Goal: Task Accomplishment & Management: Complete application form

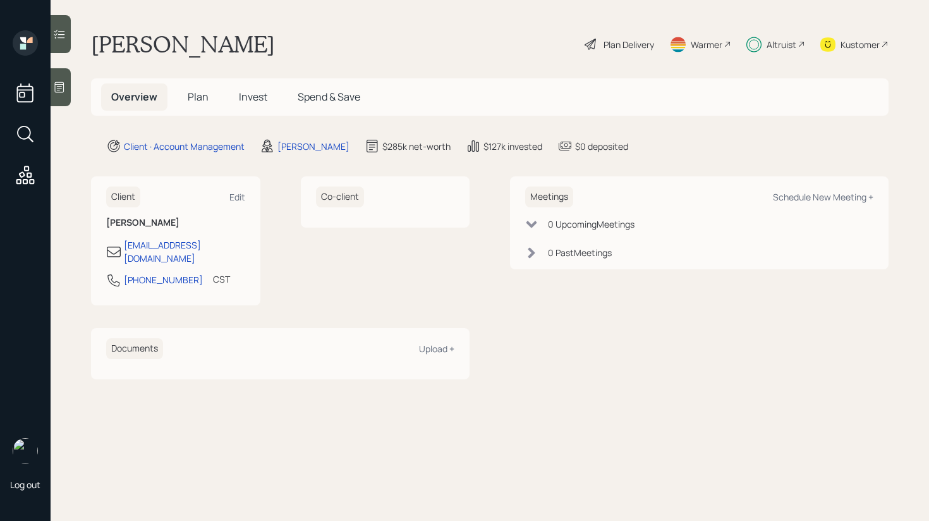
click at [199, 97] on span "Plan" at bounding box center [198, 97] width 21 height 14
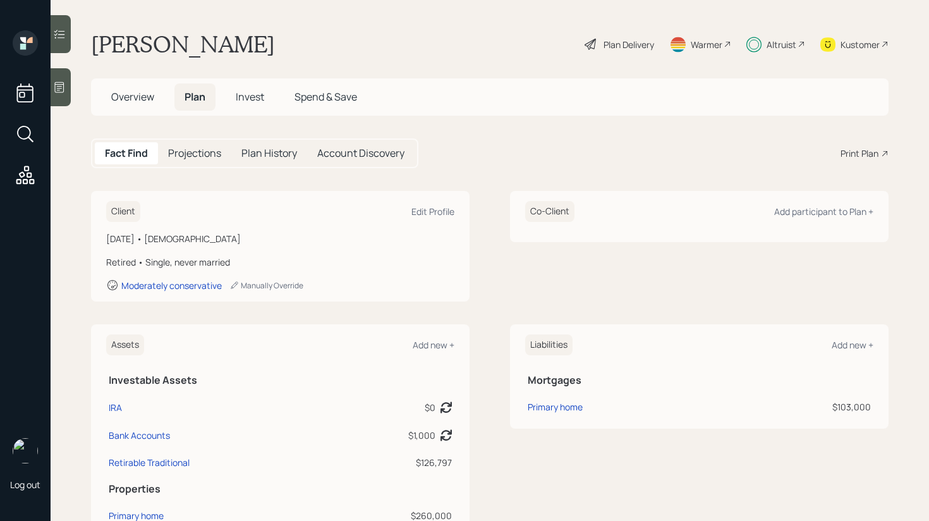
click at [253, 101] on span "Invest" at bounding box center [250, 97] width 28 height 14
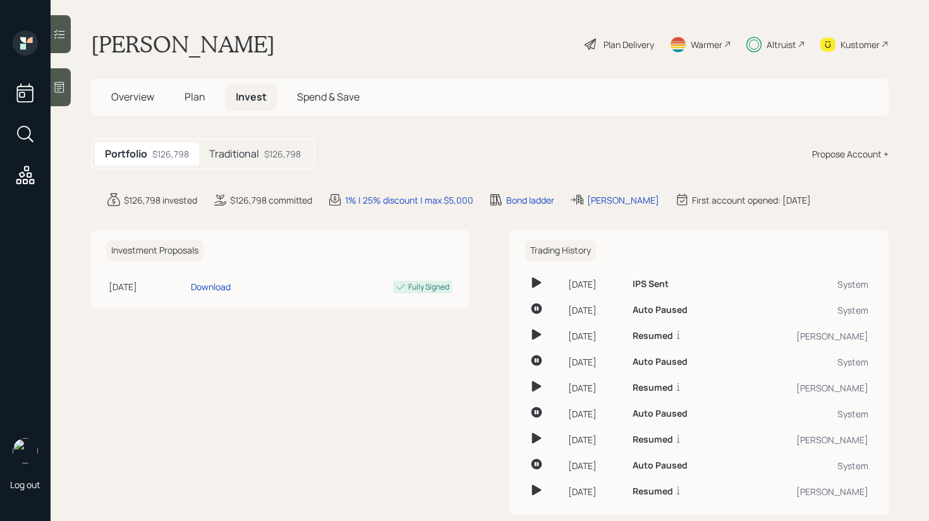
click at [257, 160] on h5 "Traditional" at bounding box center [234, 154] width 50 height 12
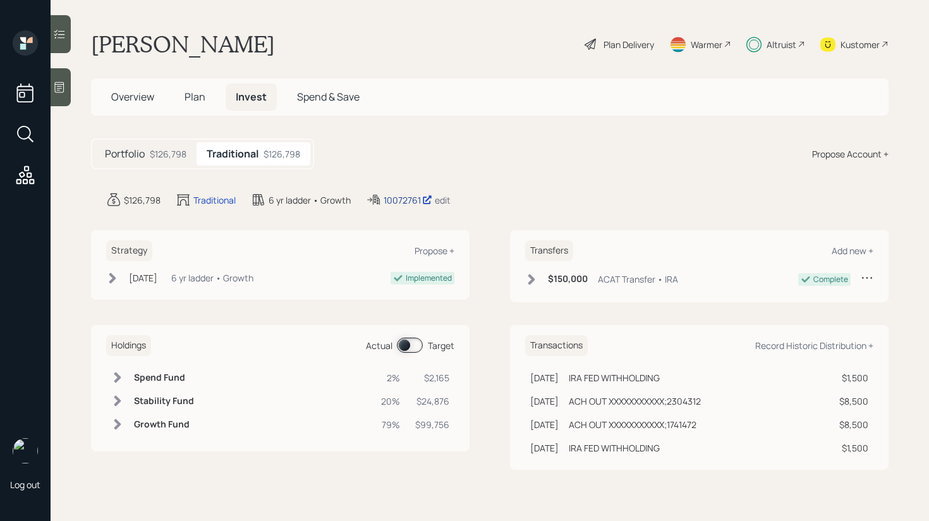
click at [407, 197] on div "10072761" at bounding box center [408, 199] width 49 height 13
click at [407, 344] on span at bounding box center [410, 344] width 26 height 15
click at [414, 342] on span at bounding box center [410, 344] width 26 height 15
click at [191, 94] on span "Plan" at bounding box center [195, 97] width 21 height 14
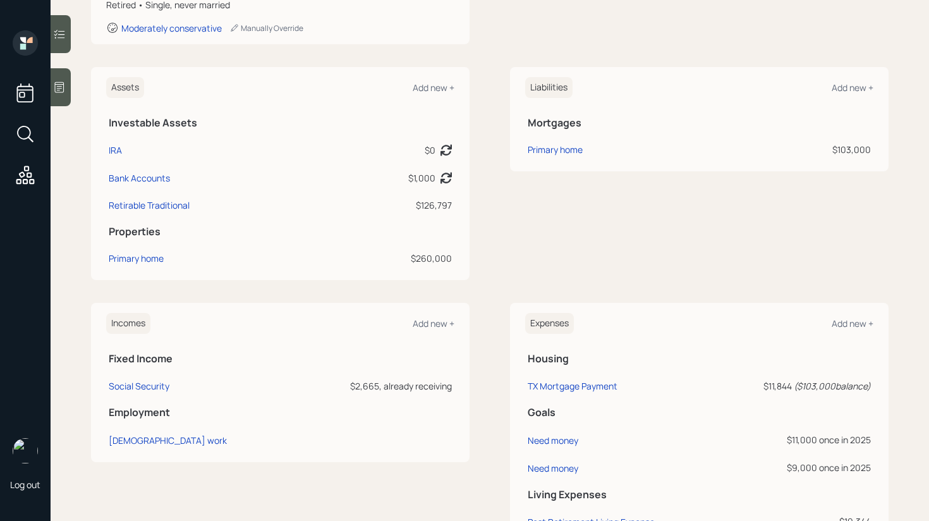
scroll to position [264, 0]
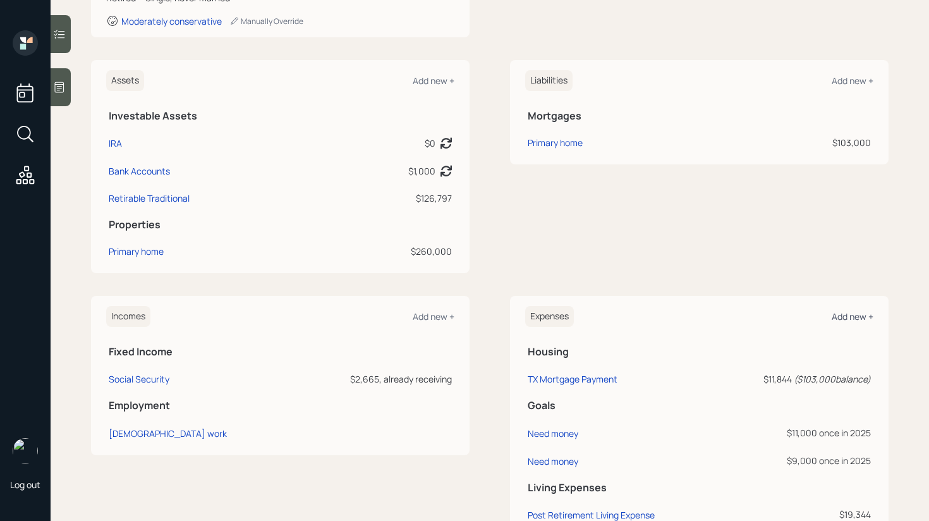
click at [851, 317] on div "Add new +" at bounding box center [853, 316] width 42 height 12
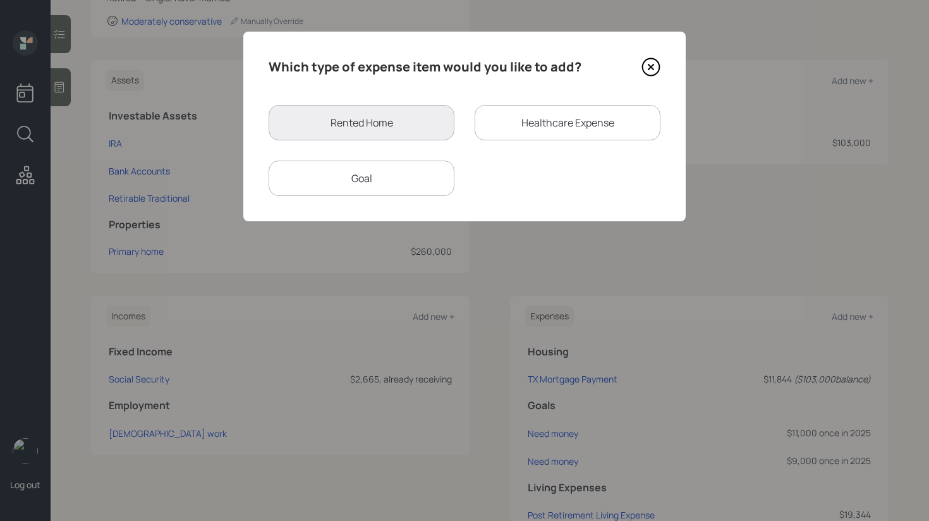
click at [393, 178] on div "Goal" at bounding box center [362, 178] width 186 height 35
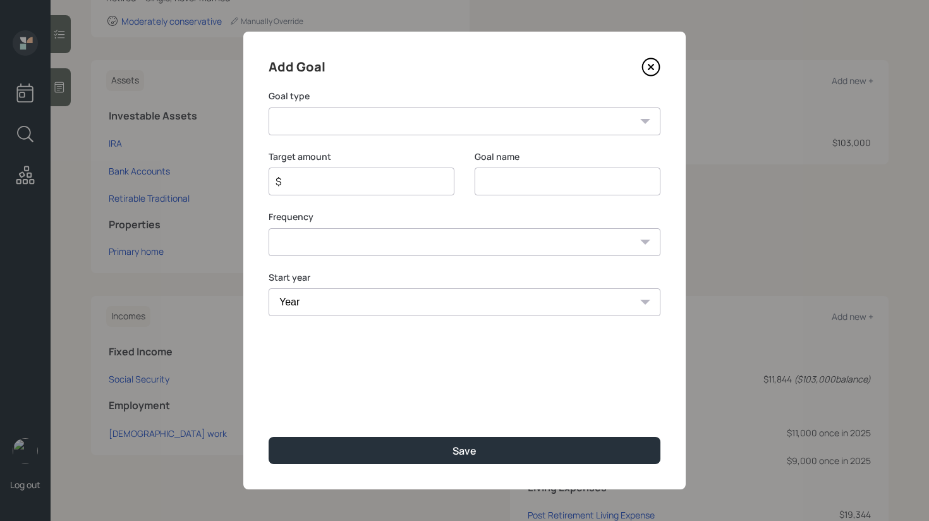
click at [492, 173] on input at bounding box center [568, 181] width 186 height 28
type input "Distribution request"
click at [489, 112] on select "Create an emergency fund Donate to charity Purchase a home Make a purchase Supp…" at bounding box center [465, 121] width 392 height 28
select select "other"
click at [269, 107] on select "Create an emergency fund Donate to charity Purchase a home Make a purchase Supp…" at bounding box center [465, 121] width 392 height 28
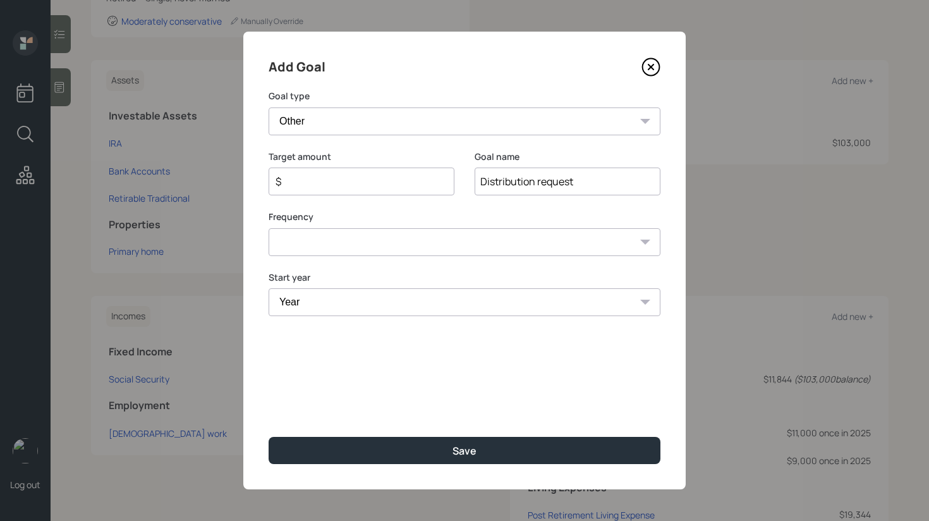
click at [446, 238] on select "One time Every 1 year Every 2 years Every 3 years Every 4 years Every 5 years E…" at bounding box center [465, 242] width 392 height 28
select select "0"
click at [269, 228] on select "One time Every 1 year Every 2 years Every 3 years Every 4 years Every 5 years E…" at bounding box center [465, 242] width 392 height 28
click at [440, 303] on select "Year [DATE] 2026 2027 2028 2029 2030 2031 2032 2033 2034 2035 2036 2037 2038 20…" at bounding box center [465, 302] width 392 height 28
select select "2025"
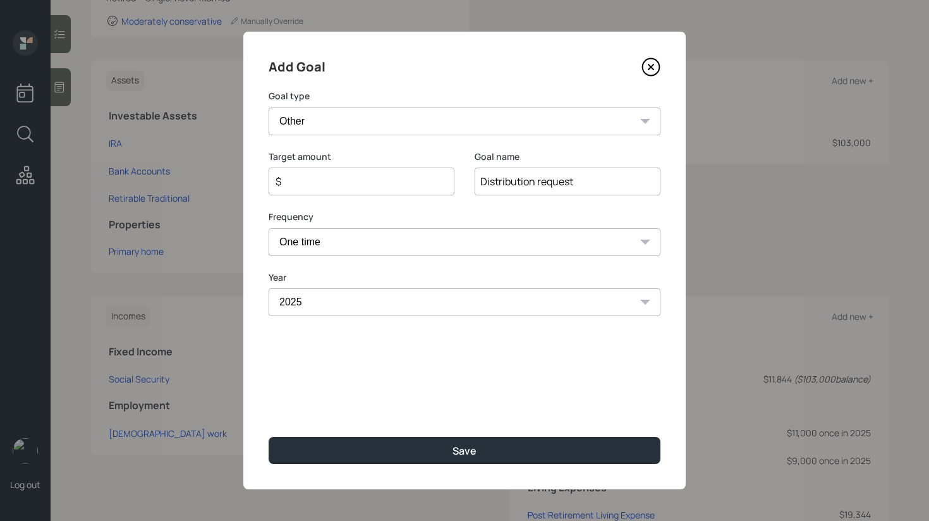
click at [269, 288] on select "Year [DATE] 2026 2027 2028 2029 2030 2031 2032 2033 2034 2035 2036 2037 2038 20…" at bounding box center [465, 302] width 392 height 28
click at [356, 181] on input "$" at bounding box center [356, 181] width 164 height 15
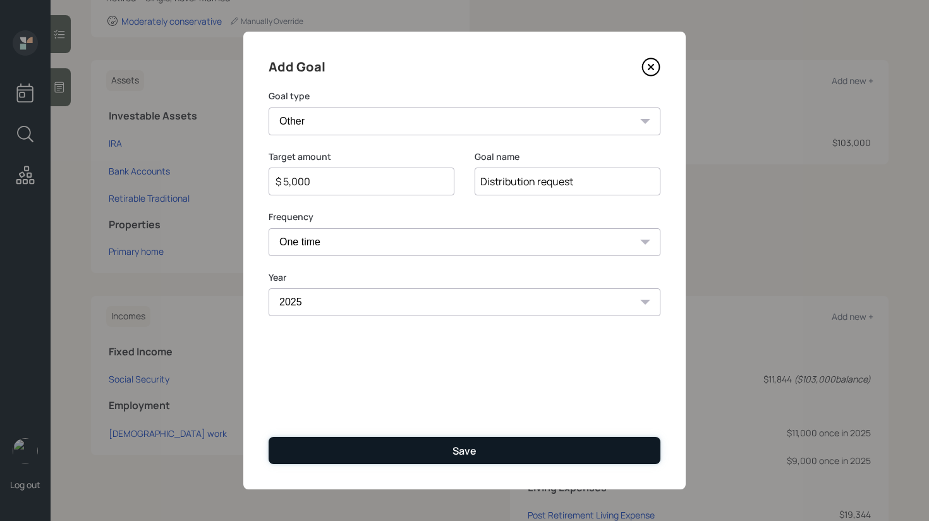
click at [388, 456] on button "Save" at bounding box center [465, 450] width 392 height 27
type input "$"
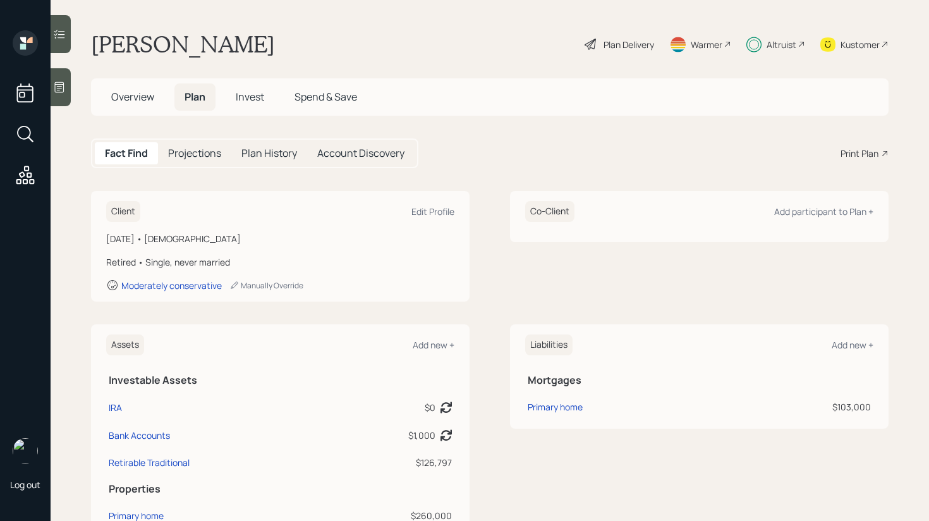
click at [240, 92] on span "Invest" at bounding box center [250, 97] width 28 height 14
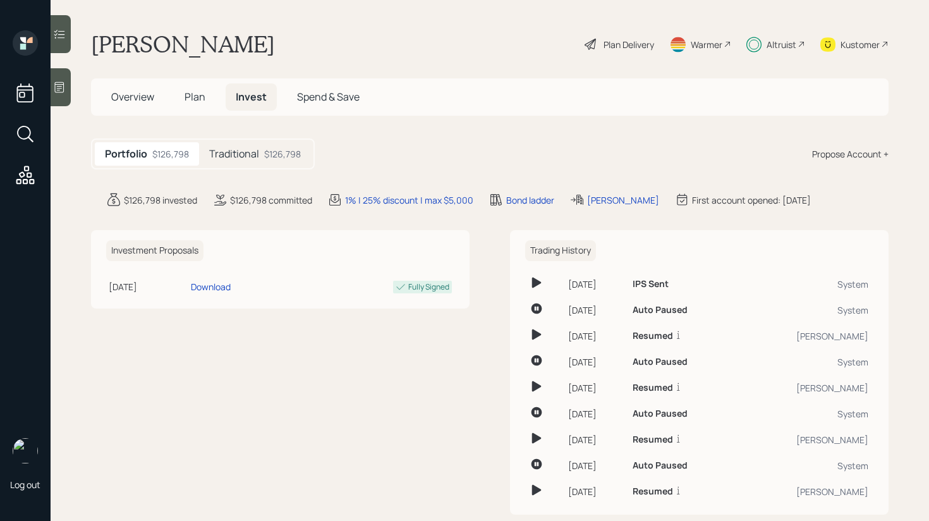
click at [246, 149] on h5 "Traditional" at bounding box center [234, 154] width 50 height 12
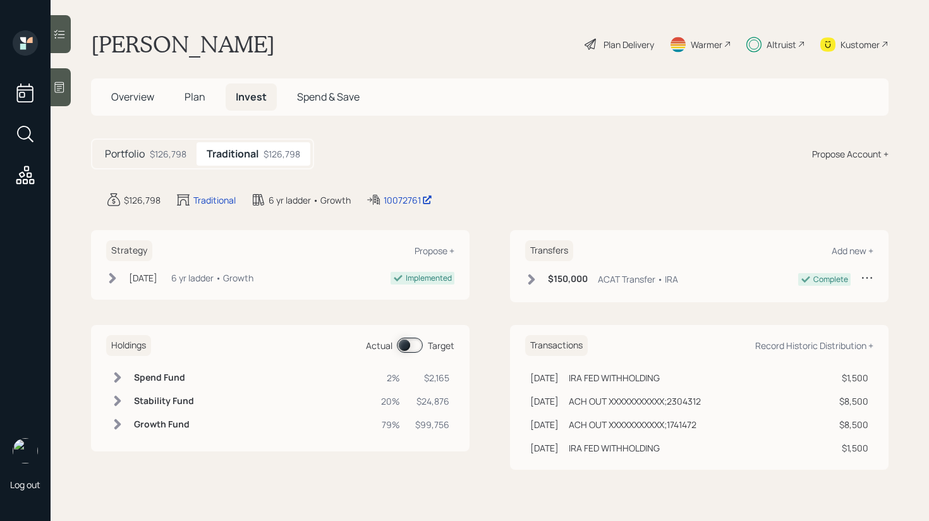
click at [406, 346] on span at bounding box center [410, 344] width 26 height 15
click at [413, 344] on span at bounding box center [410, 344] width 26 height 15
click at [415, 349] on span at bounding box center [410, 344] width 26 height 15
click at [193, 97] on span "Plan" at bounding box center [195, 97] width 21 height 14
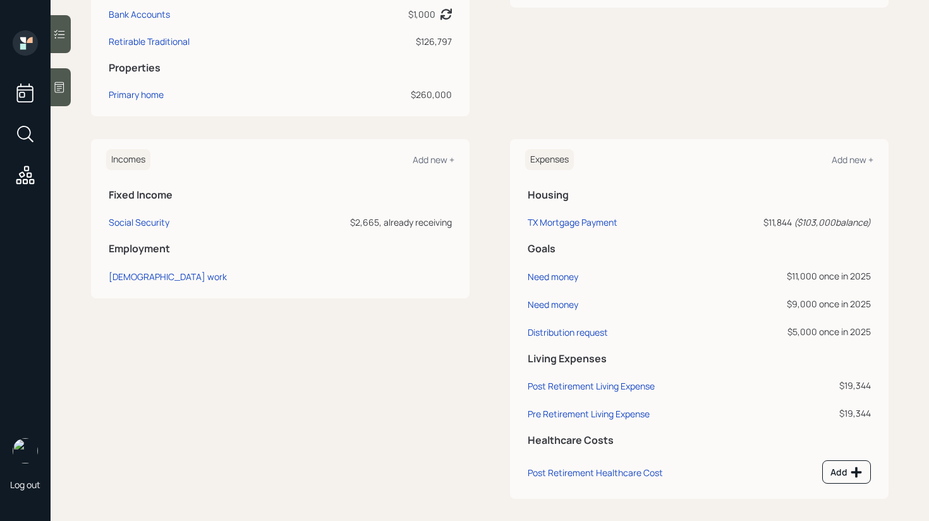
scroll to position [429, 0]
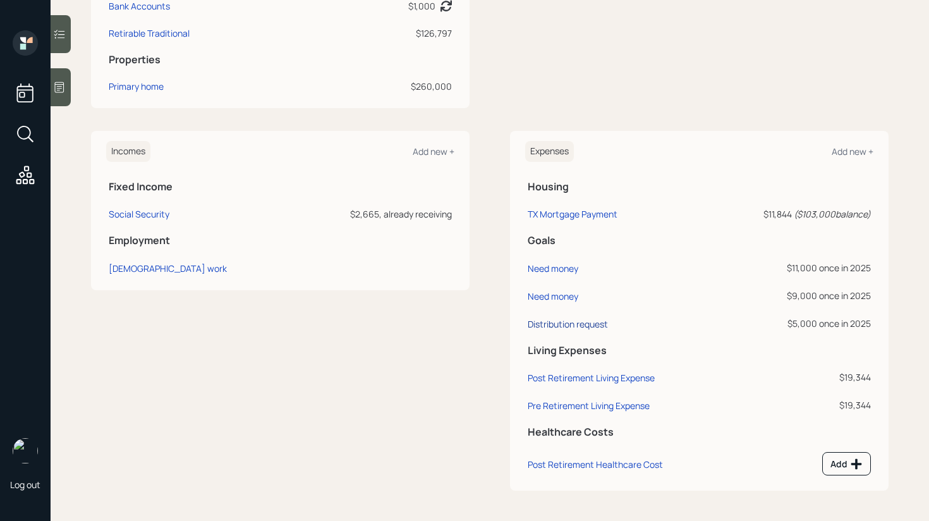
click at [605, 327] on div "Distribution request" at bounding box center [568, 324] width 80 height 12
select select "0"
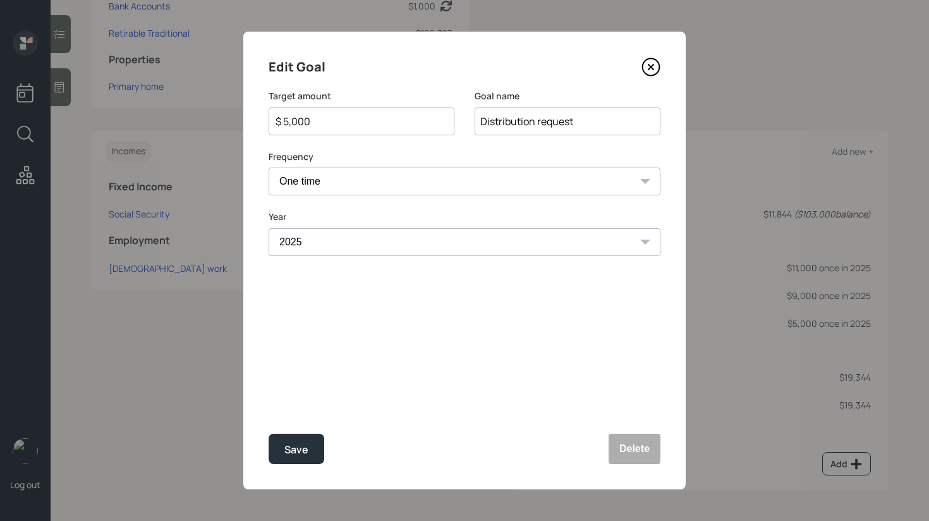
click at [349, 128] on input "$ 5,000" at bounding box center [356, 121] width 164 height 15
click at [346, 124] on input "$ 5,000" at bounding box center [356, 121] width 164 height 15
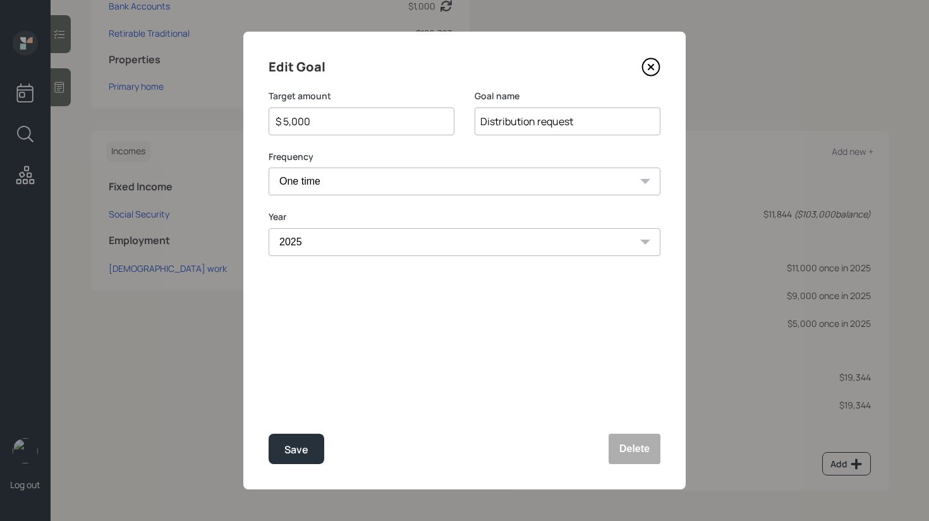
drag, startPoint x: 340, startPoint y: 124, endPoint x: 284, endPoint y: 123, distance: 55.6
click at [284, 123] on input "$ 5,000" at bounding box center [356, 121] width 164 height 15
click at [310, 438] on button "Save" at bounding box center [297, 449] width 56 height 30
type input "$ 5,000"
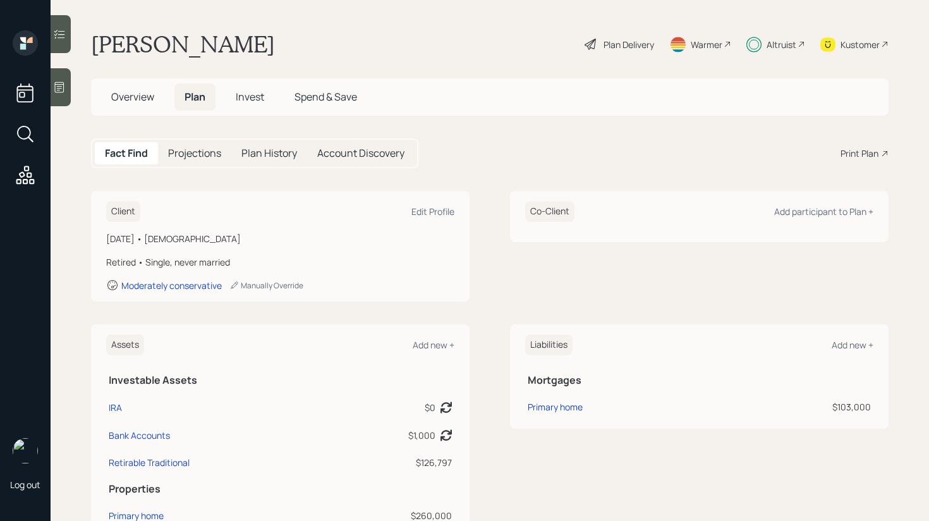
click at [254, 103] on span "Invest" at bounding box center [250, 97] width 28 height 14
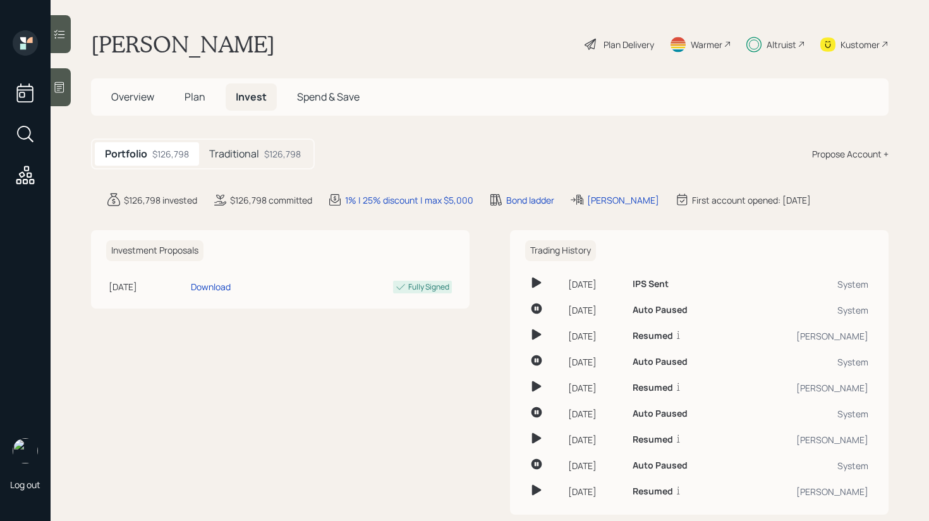
click at [274, 154] on div "$126,798" at bounding box center [282, 153] width 37 height 13
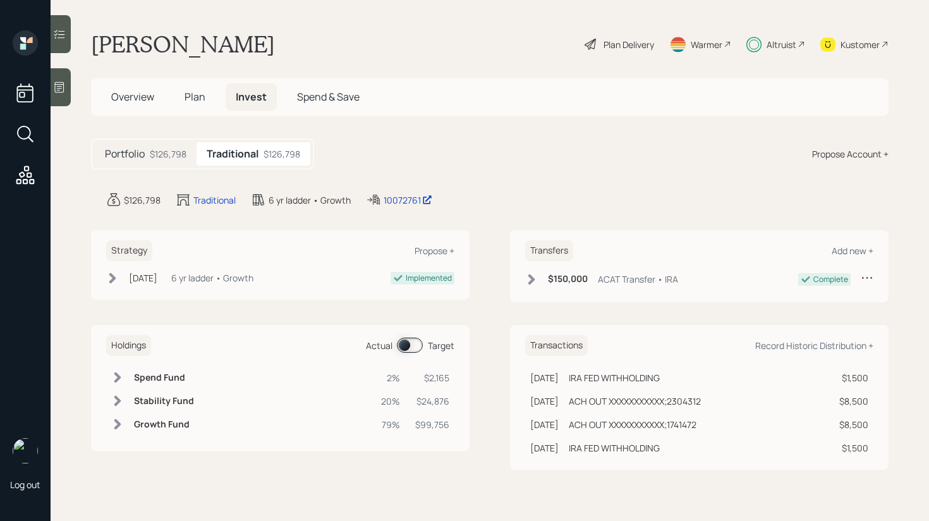
click at [411, 346] on span at bounding box center [410, 344] width 26 height 15
click at [421, 346] on span at bounding box center [410, 344] width 26 height 15
click at [194, 97] on span "Plan" at bounding box center [195, 97] width 21 height 14
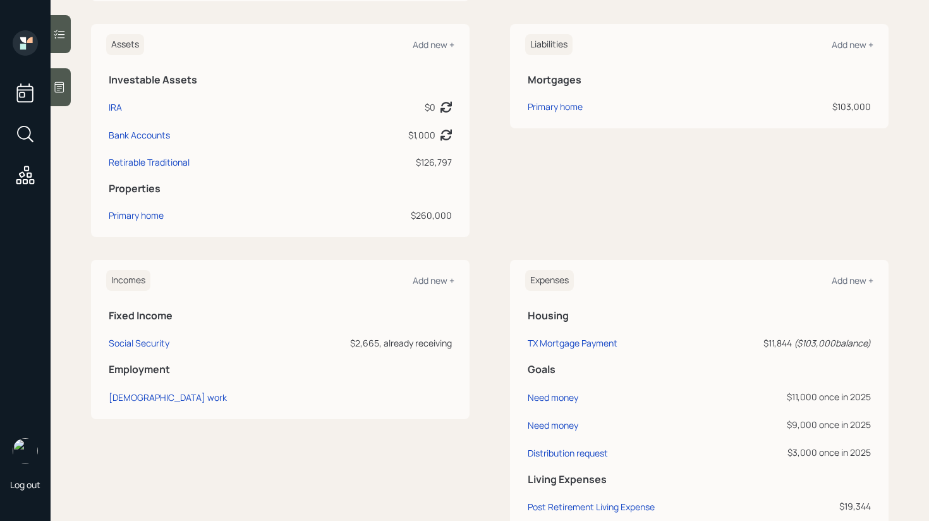
scroll to position [429, 0]
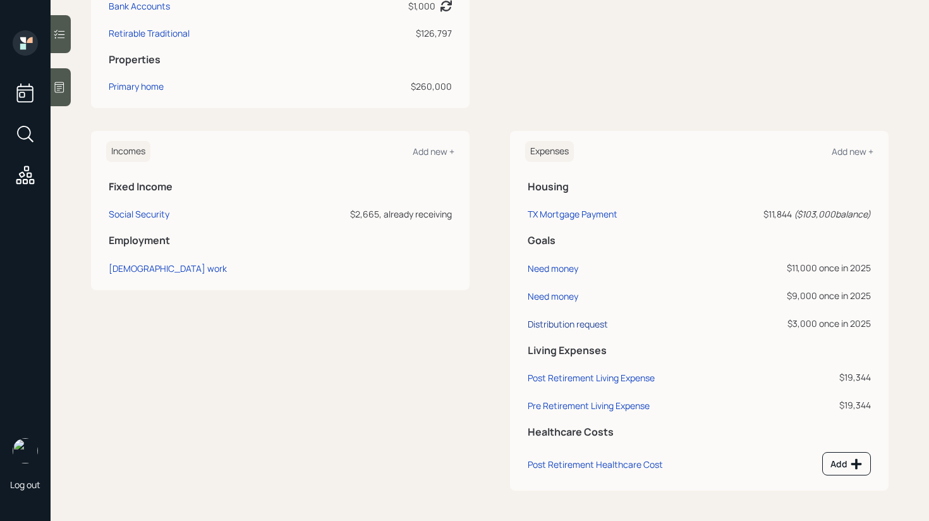
click at [591, 320] on div "Distribution request" at bounding box center [568, 324] width 80 height 12
select select "0"
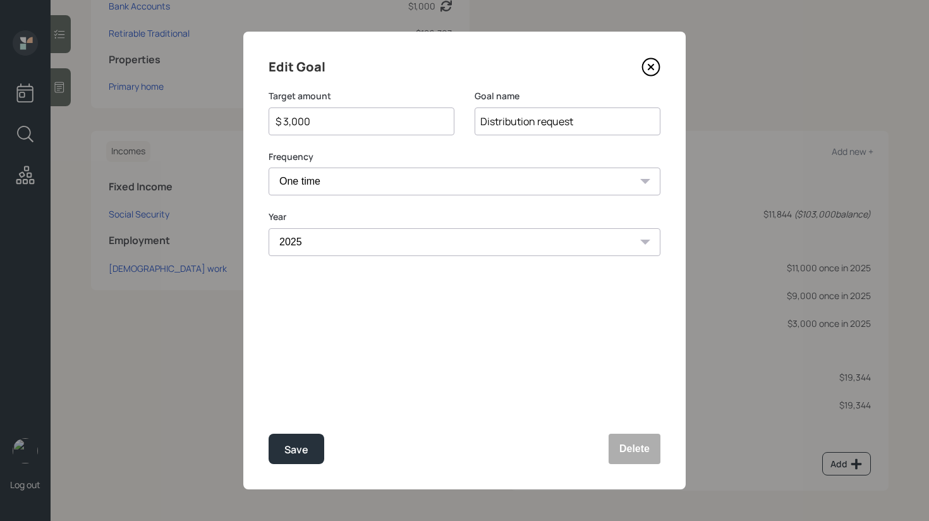
click at [367, 120] on input "$ 3,000" at bounding box center [356, 121] width 164 height 15
click at [305, 445] on div "Save" at bounding box center [296, 449] width 24 height 17
type input "$ 3,000"
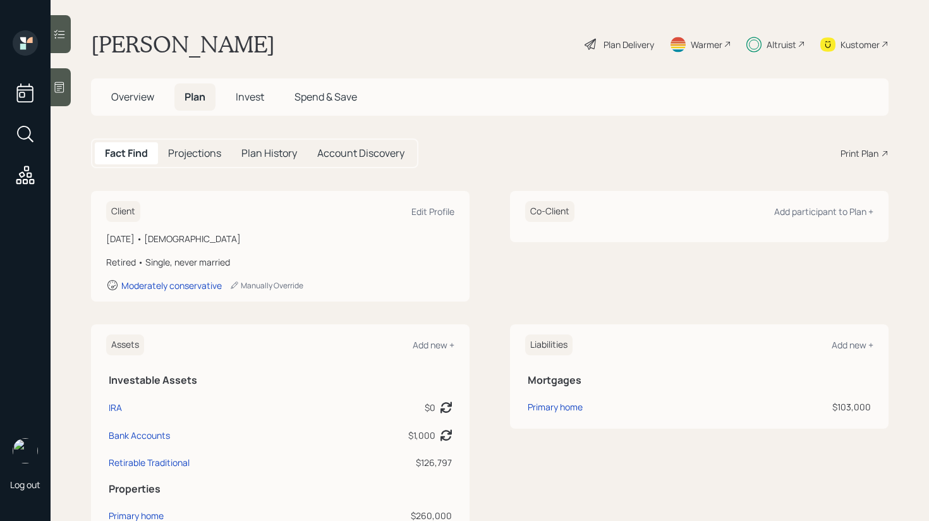
click at [251, 102] on span "Invest" at bounding box center [250, 97] width 28 height 14
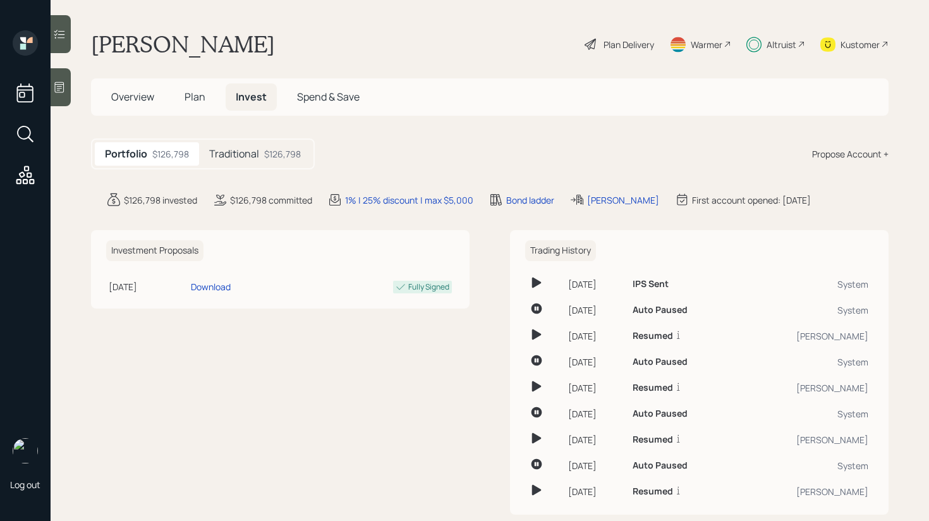
click at [296, 160] on div "$126,798" at bounding box center [282, 153] width 37 height 13
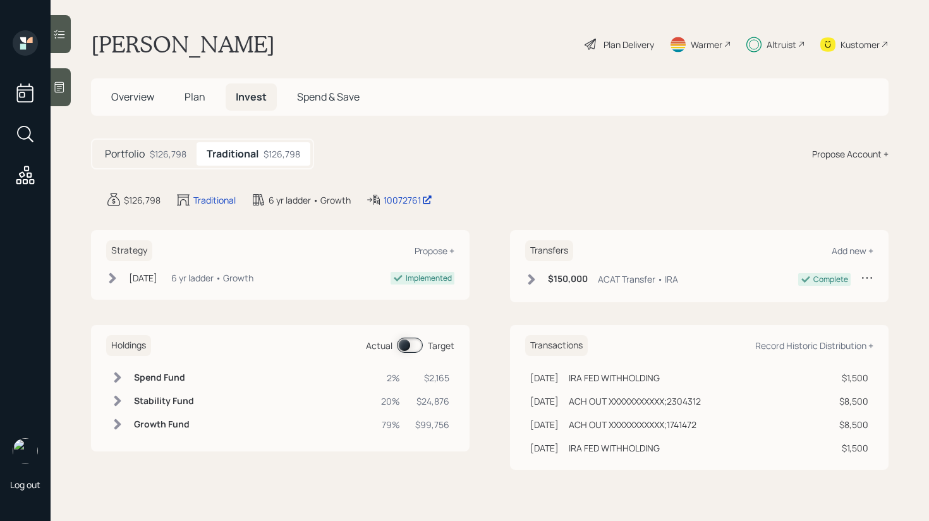
click at [409, 347] on span at bounding box center [410, 344] width 26 height 15
click at [190, 94] on span "Plan" at bounding box center [195, 97] width 21 height 14
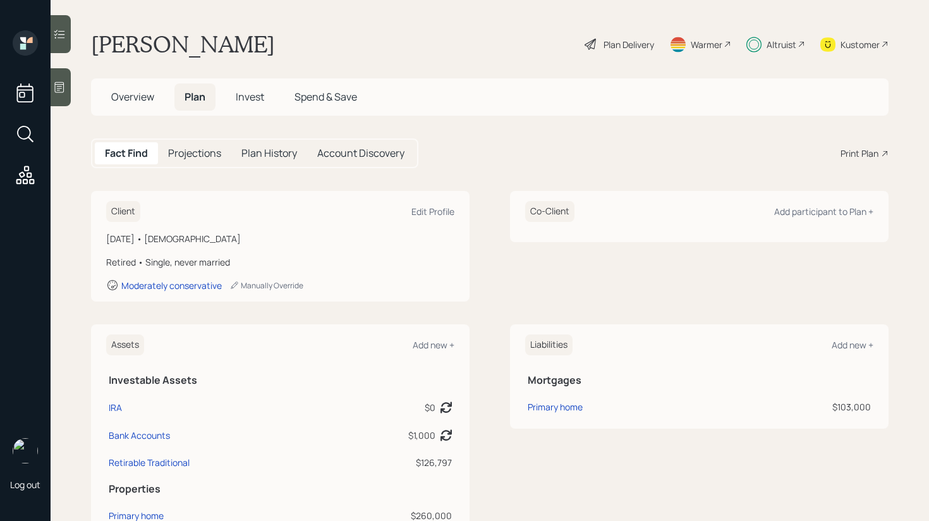
scroll to position [374, 0]
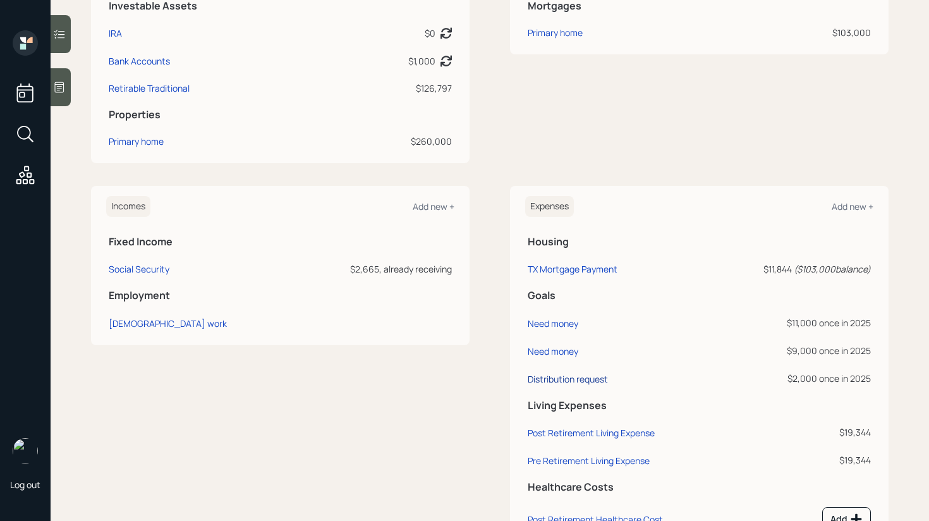
click at [606, 380] on div "Distribution request" at bounding box center [568, 379] width 80 height 12
select select "0"
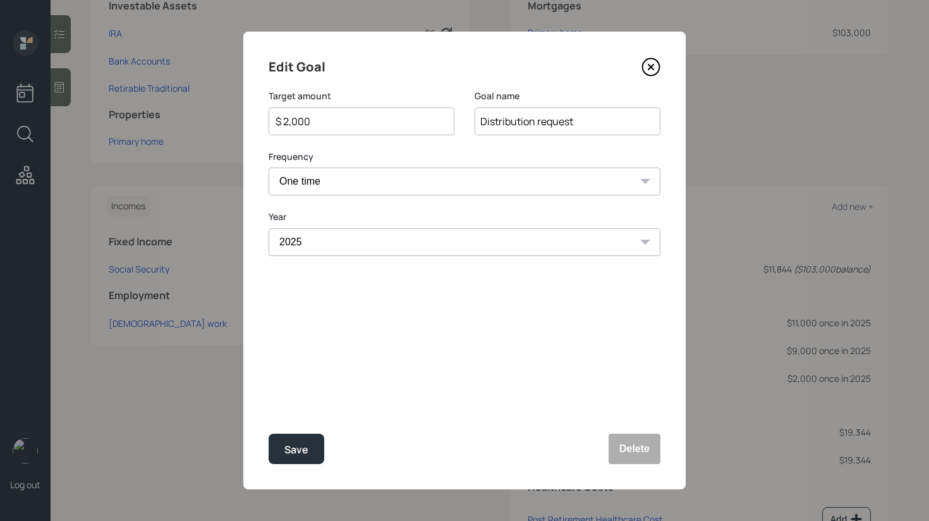
click at [336, 124] on input "$ 2,000" at bounding box center [356, 121] width 164 height 15
click at [296, 468] on div "Edit Goal Target amount $ 2,300 Goal name Distribution request Frequency One ti…" at bounding box center [464, 261] width 442 height 458
click at [298, 449] on div "Save" at bounding box center [296, 449] width 24 height 17
type input "$ 2,000"
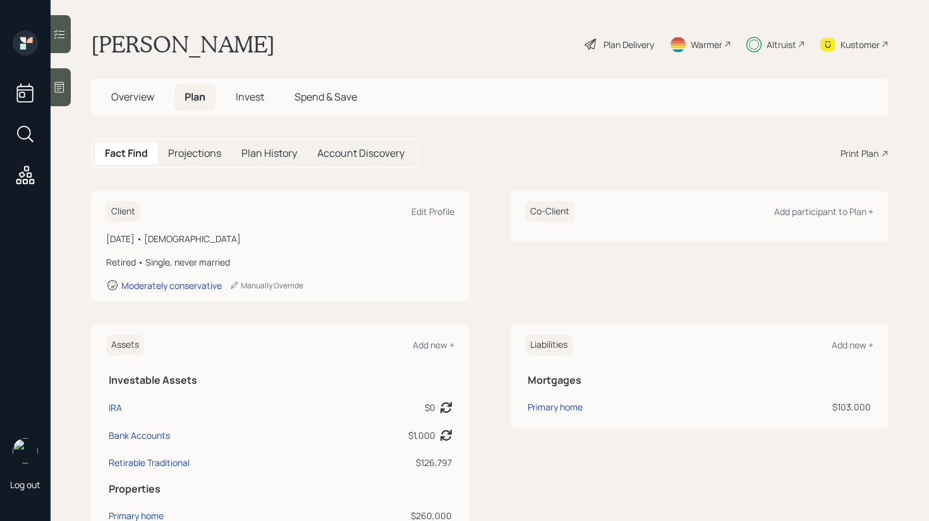
click at [251, 94] on span "Invest" at bounding box center [250, 97] width 28 height 14
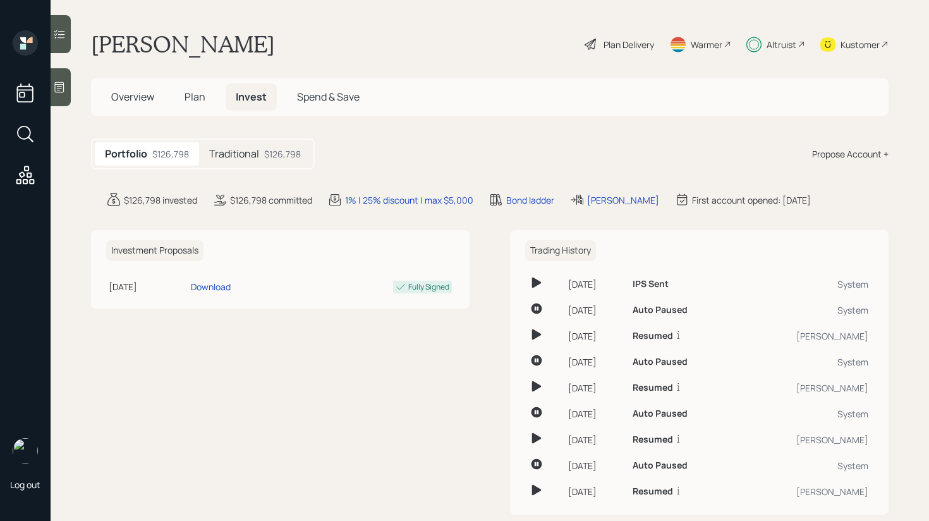
scroll to position [24, 0]
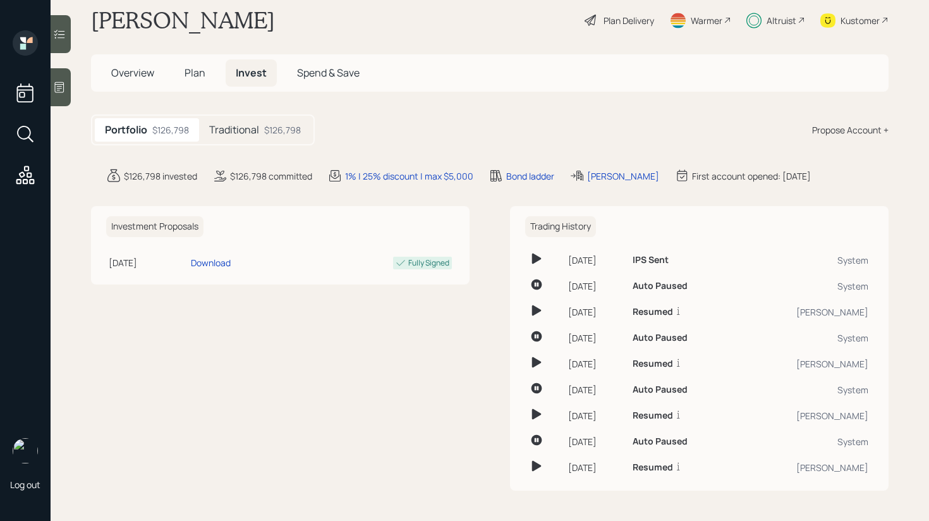
click at [272, 119] on div "Traditional $126,798" at bounding box center [255, 129] width 112 height 23
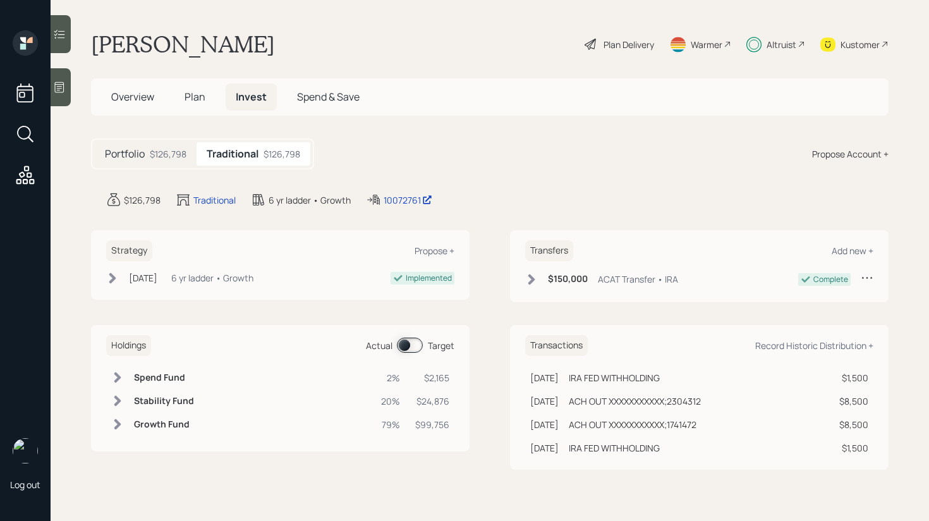
click at [412, 348] on span at bounding box center [410, 344] width 26 height 15
click at [64, 33] on icon at bounding box center [59, 34] width 13 height 13
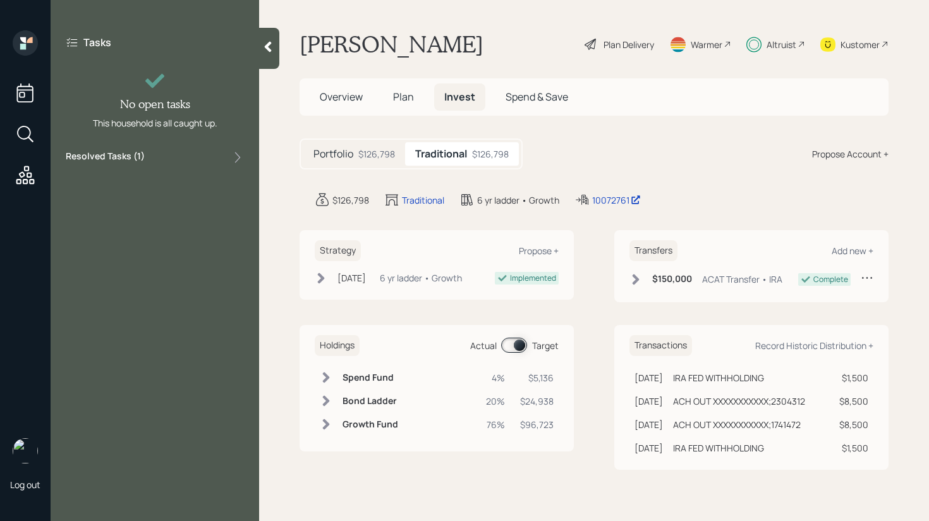
click at [202, 149] on div "Tasks No open tasks This household is all caught up. Resolved Tasks ( 1 )" at bounding box center [155, 100] width 209 height 140
click at [198, 161] on div "Resolved Tasks ( 1 )" at bounding box center [155, 157] width 178 height 15
click at [198, 160] on div "Resolved Tasks ( 1 )" at bounding box center [155, 157] width 178 height 15
click at [273, 44] on icon at bounding box center [268, 46] width 13 height 13
